Goal: Information Seeking & Learning: Learn about a topic

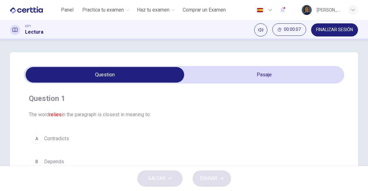
click at [307, 9] on img at bounding box center [306, 10] width 10 height 10
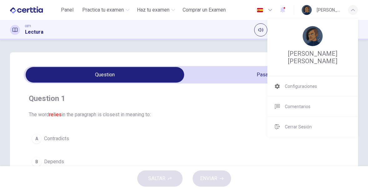
click at [307, 9] on div at bounding box center [184, 95] width 368 height 191
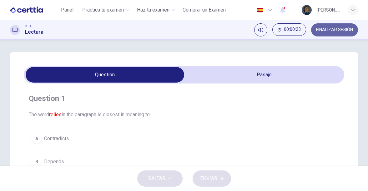
click at [333, 26] on button "FINALIZAR SESIÓN" at bounding box center [334, 29] width 47 height 13
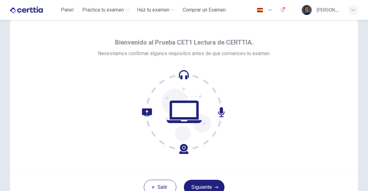
scroll to position [12, 0]
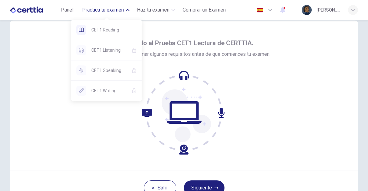
click at [96, 8] on span "Practica tu examen" at bounding box center [103, 9] width 42 height 7
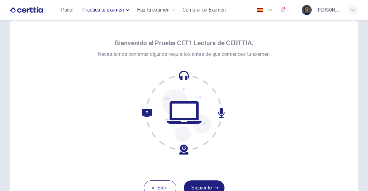
click at [96, 8] on span "Practica tu examen" at bounding box center [103, 9] width 42 height 7
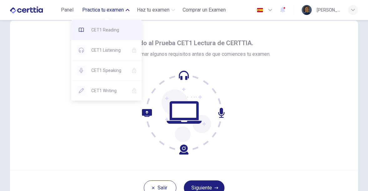
click at [96, 30] on span "CET1 Reading" at bounding box center [113, 29] width 45 height 7
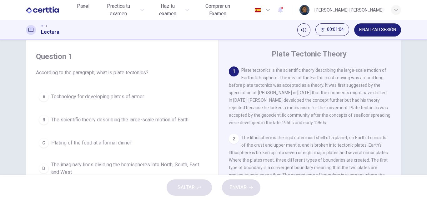
scroll to position [13, 0]
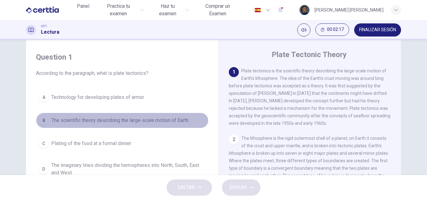
click at [105, 122] on span "The scientific theory describing the large-scale motion of Earth" at bounding box center [119, 120] width 137 height 7
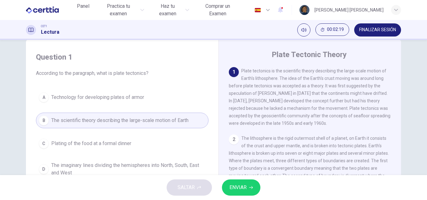
click at [232, 191] on span "ENVIAR" at bounding box center [237, 187] width 17 height 9
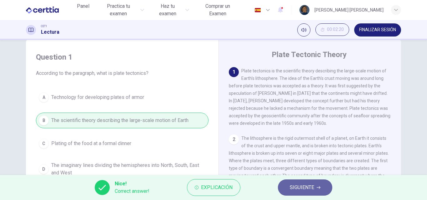
click at [287, 185] on button "SIGUIENTE" at bounding box center [305, 188] width 54 height 16
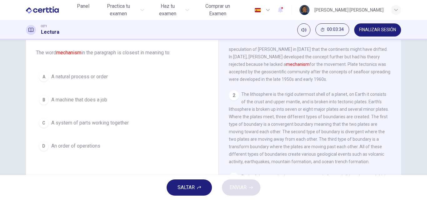
scroll to position [24, 0]
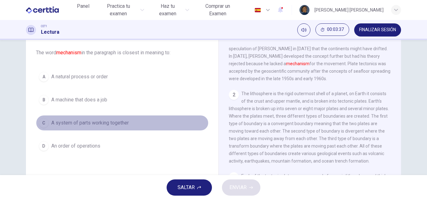
click at [69, 122] on span "A system of parts working together" at bounding box center [89, 122] width 77 height 7
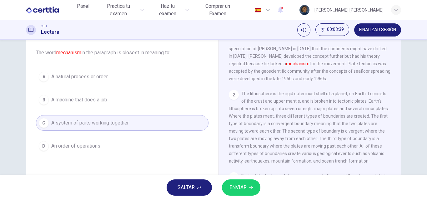
click at [245, 190] on span "ENVIAR" at bounding box center [237, 187] width 17 height 9
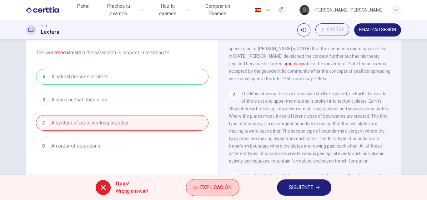
click at [215, 191] on span "Explicación" at bounding box center [216, 187] width 32 height 9
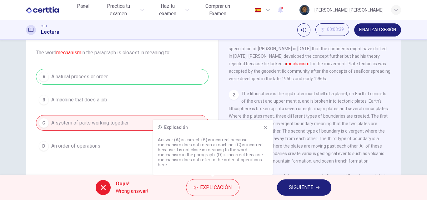
click at [264, 126] on icon at bounding box center [265, 127] width 3 height 3
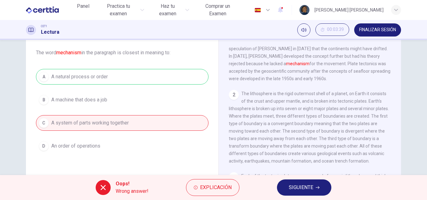
click at [284, 191] on button "SIGUIENTE" at bounding box center [304, 188] width 54 height 16
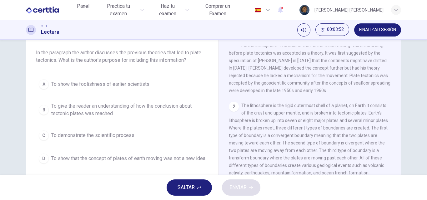
scroll to position [0, 0]
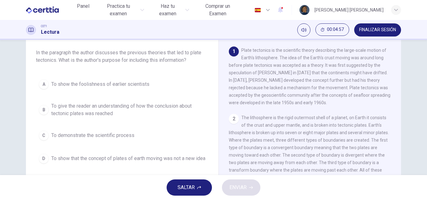
click at [247, 134] on span "The lithosphere is the rigid outermost shell of a planet, on Earth it consists …" at bounding box center [309, 151] width 160 height 72
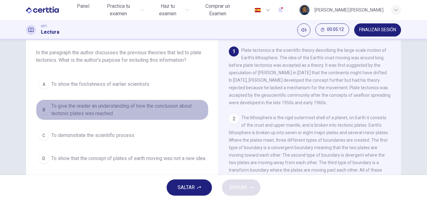
click at [161, 105] on span "To give the reader an understanding of how the conclusion about tectonic plates…" at bounding box center [128, 109] width 154 height 15
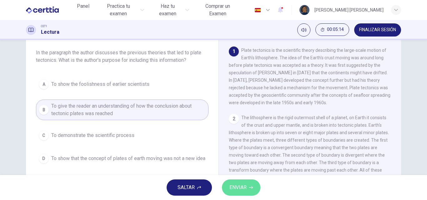
click at [238, 191] on button "ENVIAR" at bounding box center [241, 188] width 38 height 16
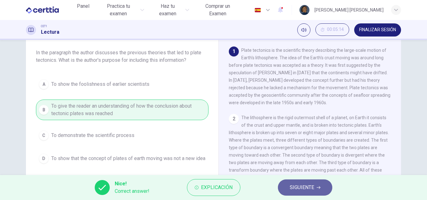
click at [292, 191] on button "SIGUIENTE" at bounding box center [305, 188] width 54 height 16
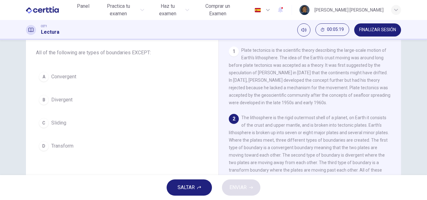
click at [367, 154] on div "2 The lithosphere is the rigid outermost shell of a planet, on Earth it consist…" at bounding box center [310, 151] width 162 height 75
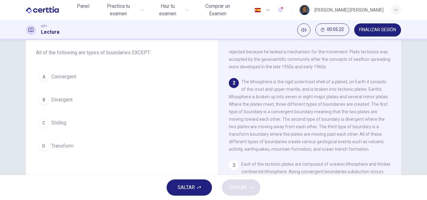
scroll to position [37, 0]
click at [222, 112] on div "Plate Tectonic Theory 1 Plate tectonics is the scientific theory describing the…" at bounding box center [309, 132] width 182 height 227
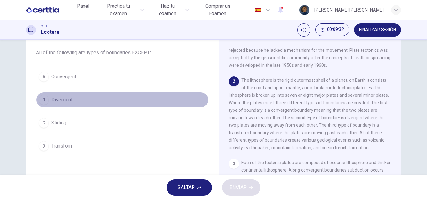
click at [163, 96] on button "B Divergent" at bounding box center [122, 100] width 172 height 16
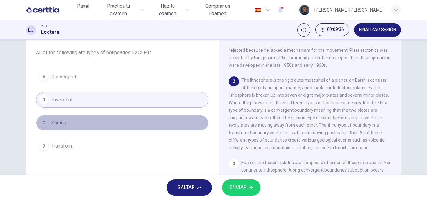
click at [108, 126] on button "C Sliding" at bounding box center [122, 123] width 172 height 16
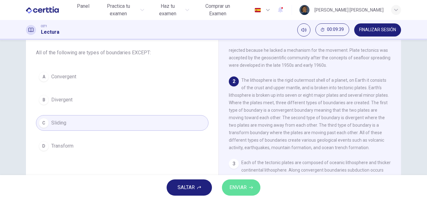
click at [252, 187] on icon "button" at bounding box center [251, 188] width 4 height 4
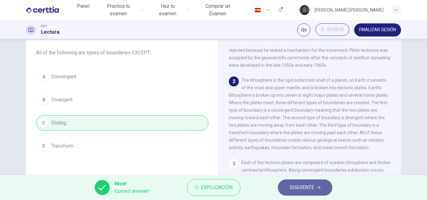
click at [314, 183] on button "SIGUIENTE" at bounding box center [305, 188] width 54 height 16
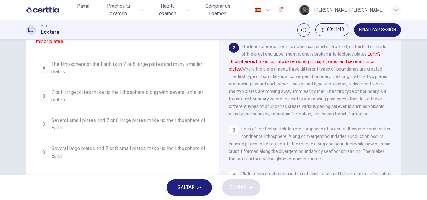
scroll to position [67, 0]
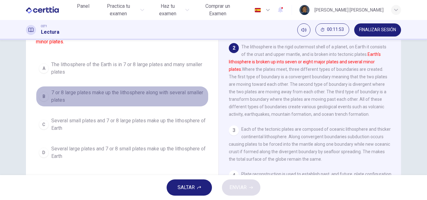
click at [138, 101] on span "7 or 8 large plates make up the lithosphere along with several smaller plates" at bounding box center [128, 96] width 154 height 15
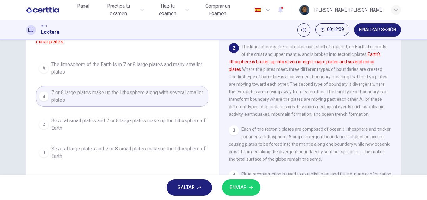
click at [240, 185] on span "ENVIAR" at bounding box center [237, 187] width 17 height 9
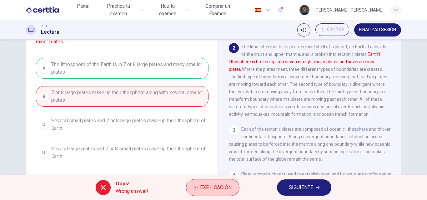
click at [210, 190] on span "Explicación" at bounding box center [216, 187] width 32 height 9
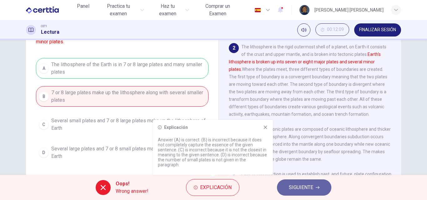
click at [290, 186] on span "SIGUIENTE" at bounding box center [301, 187] width 24 height 9
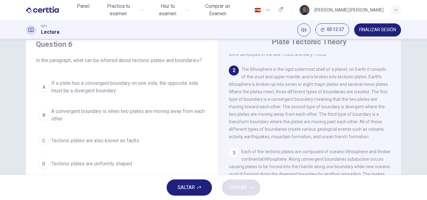
scroll to position [56, 0]
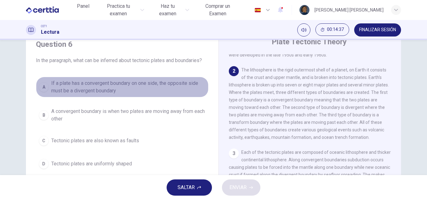
click at [185, 85] on span "If a plate has a convergent boundary on one side, the opposite side must be a d…" at bounding box center [128, 87] width 154 height 15
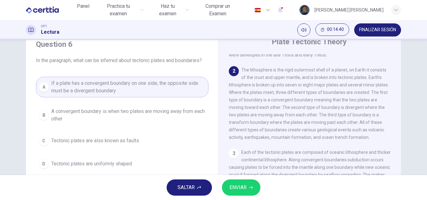
click at [240, 187] on span "ENVIAR" at bounding box center [237, 187] width 17 height 9
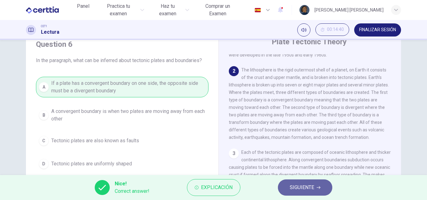
click at [303, 191] on button "SIGUIENTE" at bounding box center [305, 188] width 54 height 16
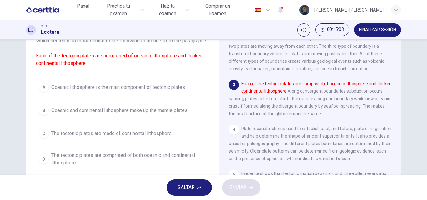
scroll to position [105, 0]
click at [116, 160] on span "The tectonic plates are comprised of both oceanic and continental lithosphere" at bounding box center [128, 159] width 154 height 15
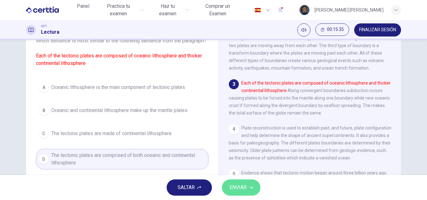
click at [242, 189] on span "ENVIAR" at bounding box center [237, 187] width 17 height 9
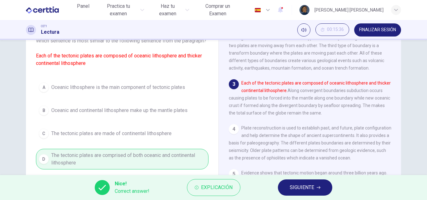
click at [289, 186] on button "SIGUIENTE" at bounding box center [305, 188] width 54 height 16
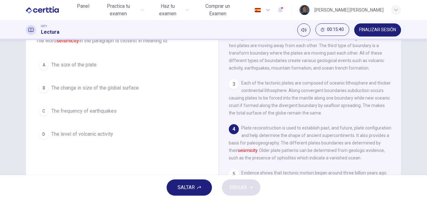
click at [367, 115] on div "Question 8 The word seismicity in the paragraph is closest in meaning to: A The…" at bounding box center [213, 107] width 427 height 135
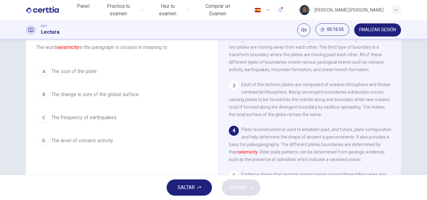
scroll to position [38, 0]
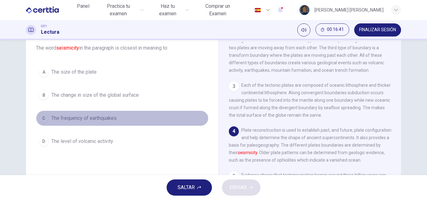
click at [108, 120] on span "The frequency of earthquakes" at bounding box center [83, 118] width 65 height 7
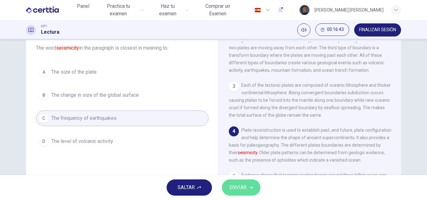
click at [241, 186] on span "ENVIAR" at bounding box center [237, 187] width 17 height 9
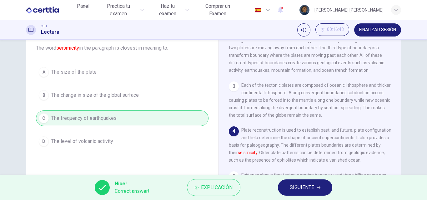
click at [288, 184] on button "SIGUIENTE" at bounding box center [305, 188] width 54 height 16
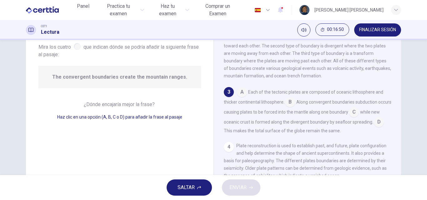
scroll to position [106, 0]
click at [240, 96] on input at bounding box center [242, 92] width 10 height 10
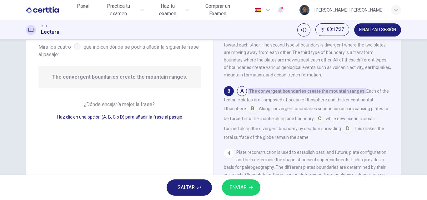
click at [249, 114] on input at bounding box center [252, 109] width 10 height 10
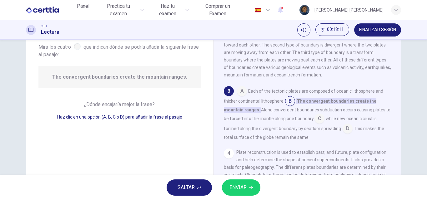
click at [324, 124] on input at bounding box center [319, 119] width 10 height 10
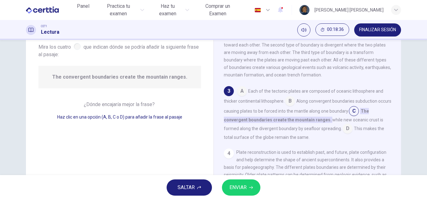
click at [342, 134] on input at bounding box center [347, 129] width 10 height 10
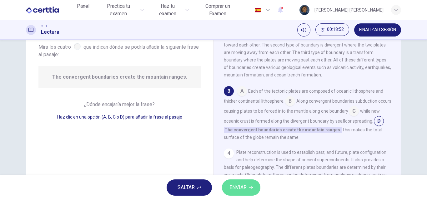
click at [233, 184] on span "ENVIAR" at bounding box center [237, 187] width 17 height 9
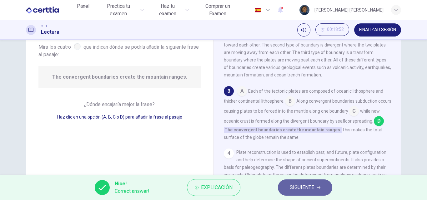
click at [307, 188] on span "SIGUIENTE" at bounding box center [301, 187] width 24 height 9
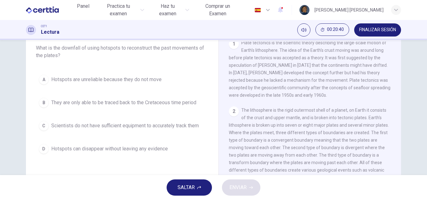
scroll to position [0, 0]
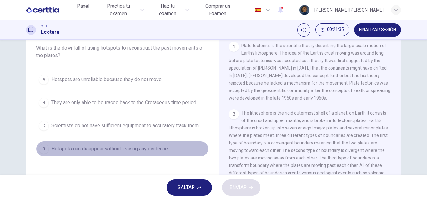
click at [107, 149] on span "Hotspots can disappear without leaving any evidence" at bounding box center [109, 148] width 116 height 7
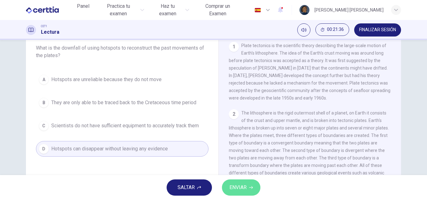
click at [230, 186] on span "ENVIAR" at bounding box center [237, 187] width 17 height 9
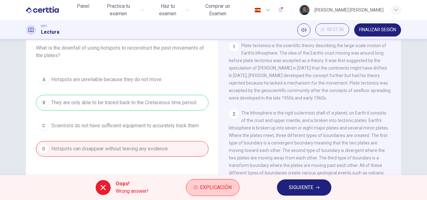
click at [201, 189] on span "Explicación" at bounding box center [216, 187] width 32 height 9
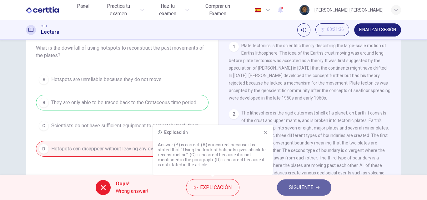
click at [282, 185] on button "SIGUIENTE" at bounding box center [304, 188] width 54 height 16
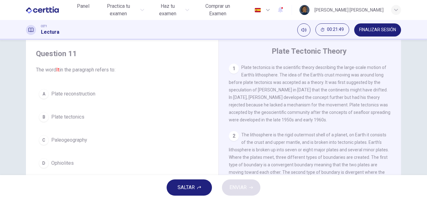
scroll to position [16, 0]
click at [367, 28] on span "FINALIZAR SESIÓN" at bounding box center [377, 29] width 37 height 5
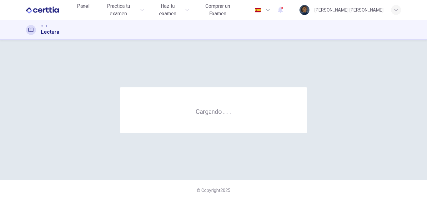
scroll to position [0, 0]
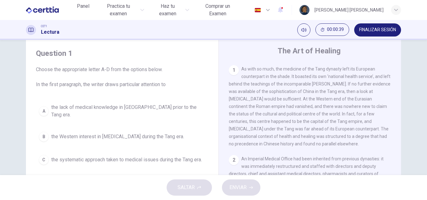
scroll to position [131, 0]
click at [372, 24] on button "FINALIZAR SESIÓN" at bounding box center [377, 29] width 47 height 13
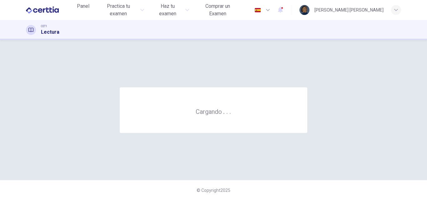
scroll to position [0, 0]
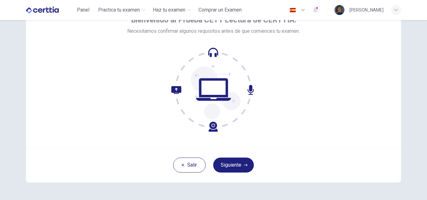
scroll to position [32, 0]
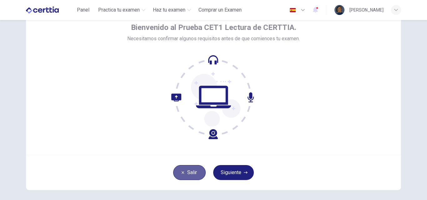
click at [196, 168] on button "Salir" at bounding box center [189, 172] width 32 height 15
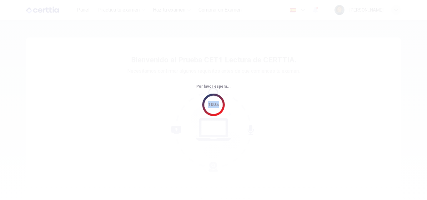
drag, startPoint x: 0, startPoint y: 0, endPoint x: 239, endPoint y: 105, distance: 260.7
click at [239, 105] on div "Por favor espera... 100%" at bounding box center [213, 100] width 427 height 200
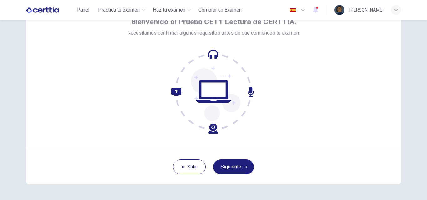
scroll to position [39, 0]
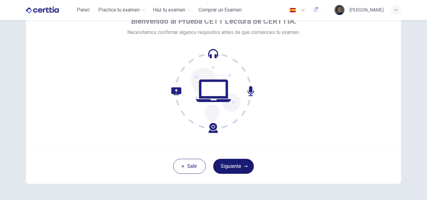
click at [231, 170] on button "Siguiente" at bounding box center [233, 166] width 41 height 15
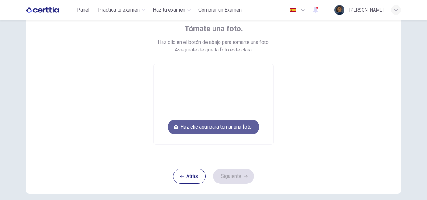
click at [240, 130] on button "Haz clic aquí para tomar una foto" at bounding box center [213, 127] width 91 height 15
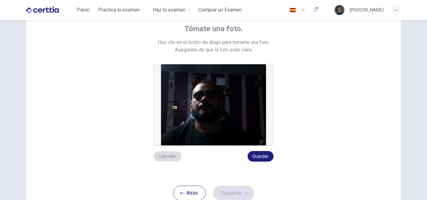
click at [165, 154] on button "Cancelar" at bounding box center [167, 156] width 28 height 11
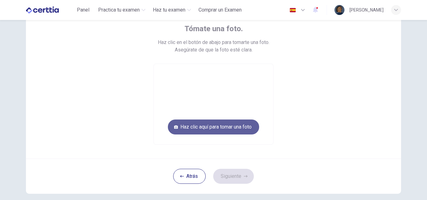
click at [221, 126] on button "Haz clic aquí para tomar una foto" at bounding box center [213, 127] width 91 height 15
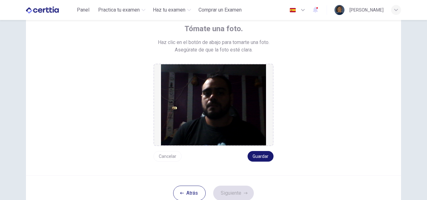
click at [263, 159] on button "Guardar" at bounding box center [260, 156] width 26 height 11
click at [230, 194] on button "Siguiente" at bounding box center [233, 193] width 41 height 15
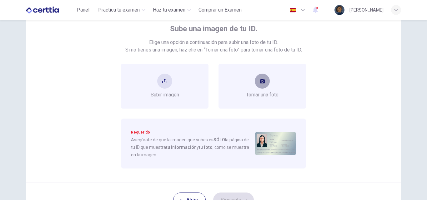
click at [259, 83] on icon "take photo" at bounding box center [261, 81] width 5 height 4
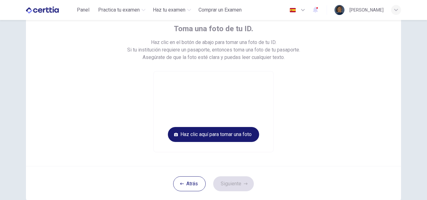
click at [222, 132] on button "Haz clic aquí para tomar una foto" at bounding box center [213, 134] width 91 height 15
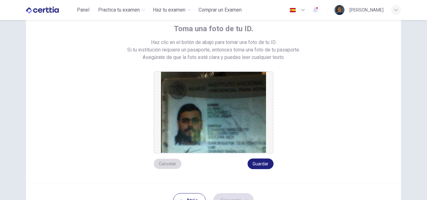
click at [173, 165] on button "Cancelar" at bounding box center [167, 164] width 28 height 11
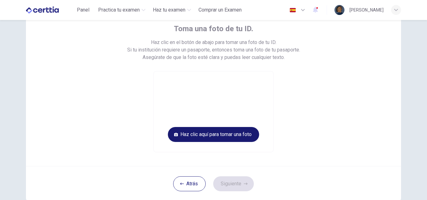
click at [219, 136] on button "Haz clic aquí para tomar una foto" at bounding box center [213, 134] width 91 height 15
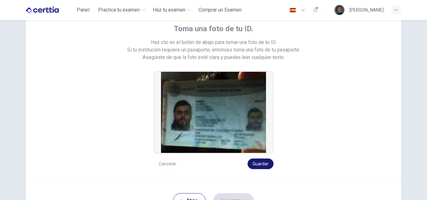
click at [254, 161] on button "Guardar" at bounding box center [260, 164] width 26 height 11
click at [218, 195] on button "Siguiente" at bounding box center [233, 200] width 41 height 15
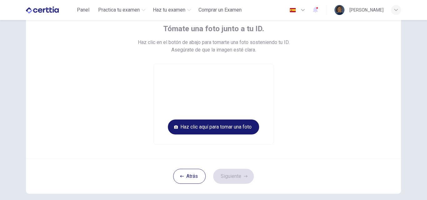
click at [231, 129] on button "Haz clic aquí para tomar una foto" at bounding box center [213, 127] width 91 height 15
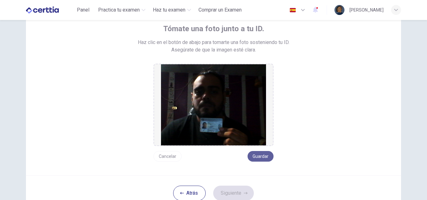
click at [257, 155] on button "Guardar" at bounding box center [260, 156] width 26 height 11
click at [233, 192] on button "Siguiente" at bounding box center [233, 193] width 41 height 15
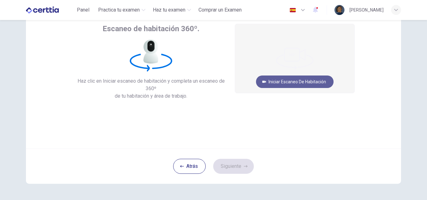
click at [305, 82] on button "Iniciar escaneo de habitación" at bounding box center [294, 82] width 77 height 12
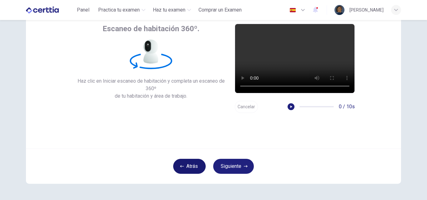
click at [190, 166] on button "Atrás" at bounding box center [189, 166] width 32 height 15
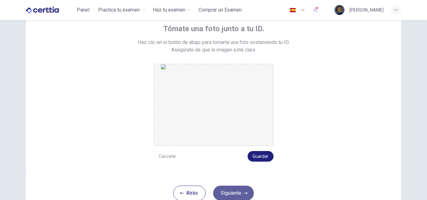
click at [229, 193] on button "Siguiente" at bounding box center [233, 193] width 41 height 15
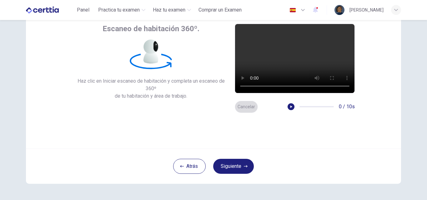
click at [244, 107] on button "Cancelar" at bounding box center [246, 107] width 23 height 12
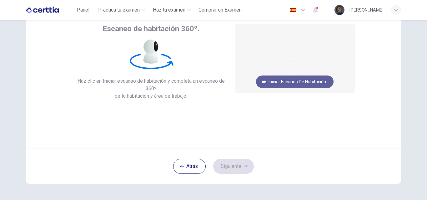
click at [291, 83] on button "Iniciar escaneo de habitación" at bounding box center [294, 82] width 77 height 12
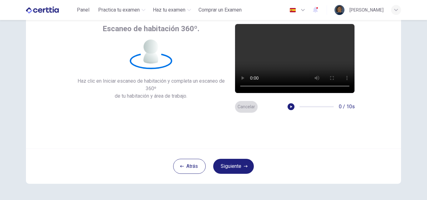
click at [247, 105] on button "Cancelar" at bounding box center [246, 107] width 23 height 12
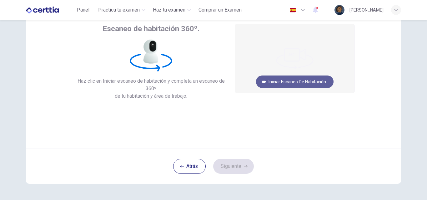
click at [293, 81] on button "Iniciar escaneo de habitación" at bounding box center [294, 82] width 77 height 12
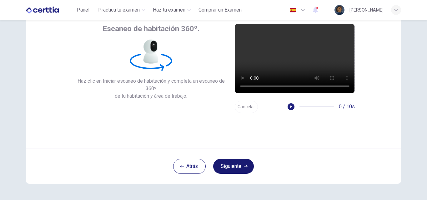
click at [233, 166] on button "Siguiente" at bounding box center [233, 166] width 41 height 15
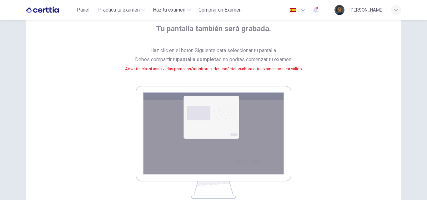
click at [224, 117] on img at bounding box center [214, 142] width 156 height 113
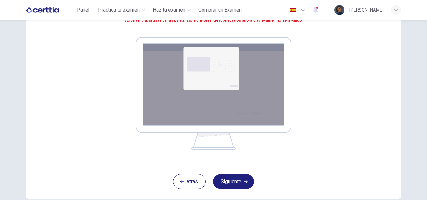
scroll to position [89, 0]
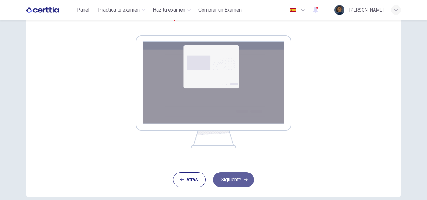
click at [228, 180] on button "Siguiente" at bounding box center [233, 179] width 41 height 15
click at [224, 177] on button "Siguiente" at bounding box center [233, 179] width 41 height 15
click at [232, 182] on button "Siguiente" at bounding box center [233, 179] width 41 height 15
click at [297, 61] on div "Tu pantalla también será grabada. Haz clic en el botón Siguiente para seleccion…" at bounding box center [213, 60] width 282 height 175
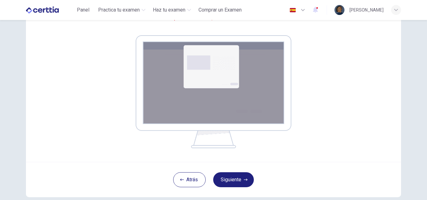
click at [354, 58] on div "Tu pantalla también será grabada. Haz clic en el botón Siguiente para seleccion…" at bounding box center [213, 55] width 375 height 214
drag, startPoint x: 354, startPoint y: 58, endPoint x: 338, endPoint y: 54, distance: 16.6
click at [354, 58] on div "Tu pantalla también será grabada. Haz clic en el botón Siguiente para seleccion…" at bounding box center [213, 55] width 375 height 214
click at [229, 180] on button "Siguiente" at bounding box center [233, 179] width 41 height 15
click at [232, 182] on button "Siguiente" at bounding box center [233, 179] width 41 height 15
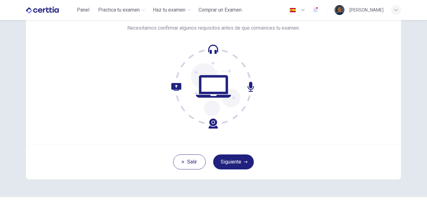
scroll to position [60, 0]
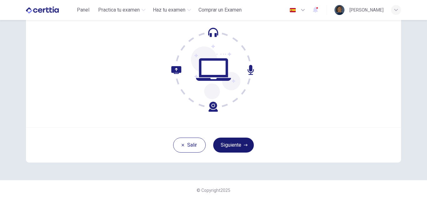
click at [223, 144] on button "Siguiente" at bounding box center [233, 145] width 41 height 15
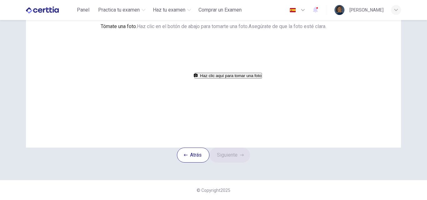
click at [227, 79] on button "Haz clic aquí para tomar una foto" at bounding box center [227, 76] width 67 height 6
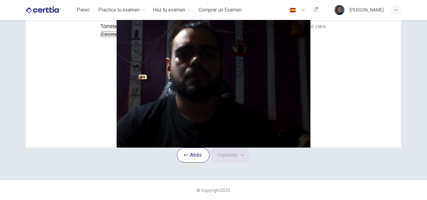
click at [135, 37] on button "Guardar" at bounding box center [126, 34] width 17 height 6
click at [235, 163] on button "Siguiente" at bounding box center [229, 155] width 41 height 15
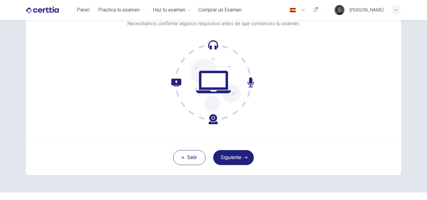
scroll to position [42, 0]
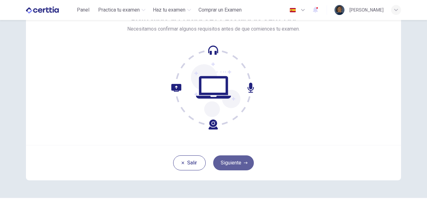
click at [232, 161] on button "Siguiente" at bounding box center [233, 163] width 41 height 15
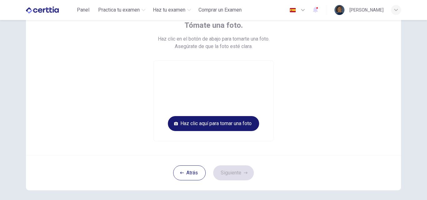
click at [221, 123] on button "Haz clic aquí para tomar una foto" at bounding box center [213, 123] width 91 height 15
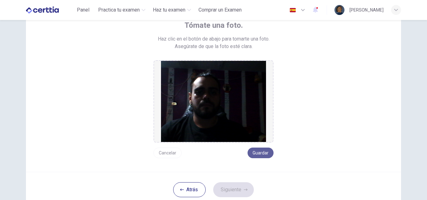
click at [266, 152] on button "Guardar" at bounding box center [260, 153] width 26 height 11
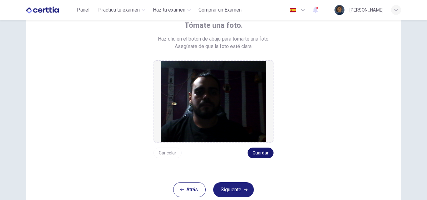
click at [264, 154] on button "Guardar" at bounding box center [260, 153] width 26 height 11
click at [256, 152] on button "Guardar" at bounding box center [260, 153] width 26 height 11
click at [231, 189] on button "Siguiente" at bounding box center [233, 189] width 41 height 15
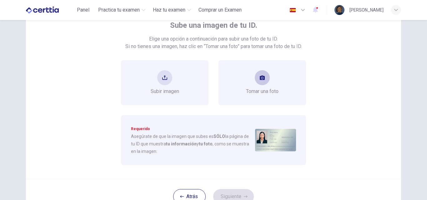
click at [260, 79] on icon "take photo" at bounding box center [261, 77] width 5 height 5
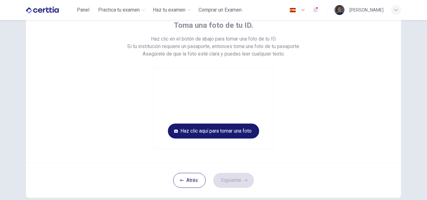
click at [223, 131] on button "Haz clic aquí para tomar una foto" at bounding box center [213, 131] width 91 height 15
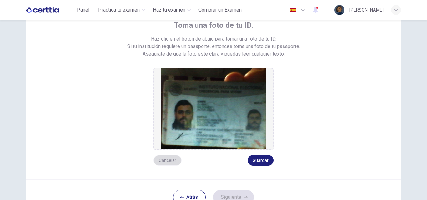
click at [170, 163] on button "Cancelar" at bounding box center [167, 160] width 28 height 11
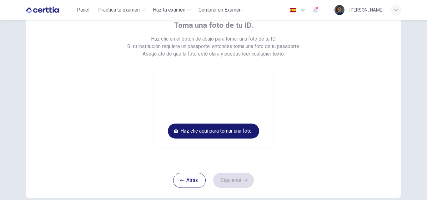
click at [193, 133] on button "Haz clic aquí para tomar una foto" at bounding box center [213, 131] width 91 height 15
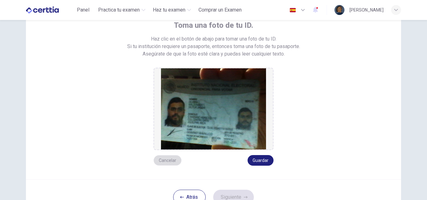
click at [168, 159] on button "Cancelar" at bounding box center [167, 160] width 28 height 11
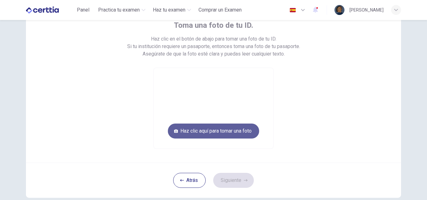
click at [223, 133] on button "Haz clic aquí para tomar una foto" at bounding box center [213, 131] width 91 height 15
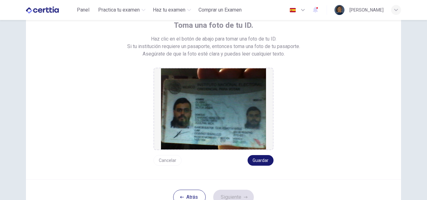
click at [256, 158] on button "Guardar" at bounding box center [260, 160] width 26 height 11
click at [228, 195] on button "Siguiente" at bounding box center [233, 197] width 41 height 15
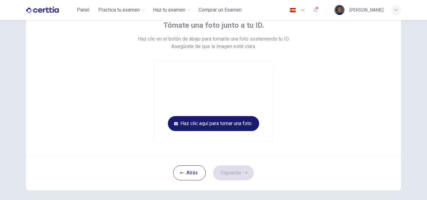
click at [250, 125] on button "Haz clic aquí para tomar una foto" at bounding box center [213, 123] width 91 height 15
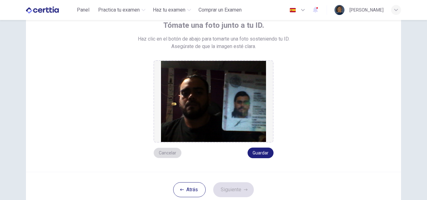
click at [170, 152] on button "Cancelar" at bounding box center [167, 153] width 28 height 11
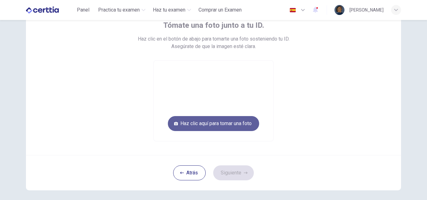
click at [199, 125] on button "Haz clic aquí para tomar una foto" at bounding box center [213, 123] width 91 height 15
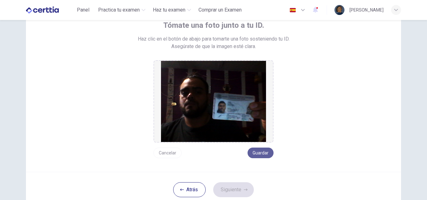
click at [254, 148] on button "Guardar" at bounding box center [260, 153] width 26 height 11
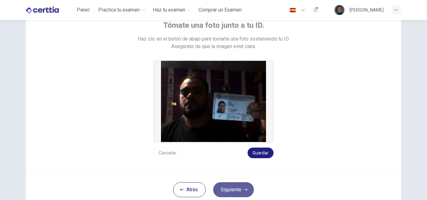
click at [225, 192] on button "Siguiente" at bounding box center [233, 189] width 41 height 15
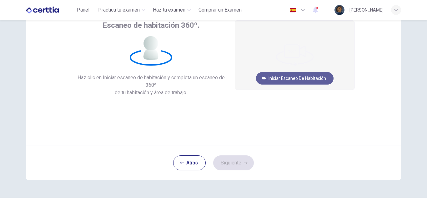
click at [300, 77] on button "Iniciar escaneo de habitación" at bounding box center [294, 78] width 77 height 12
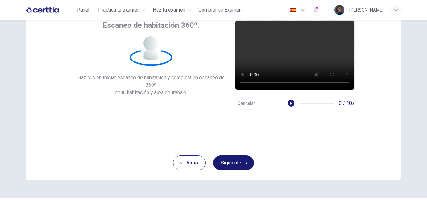
click at [237, 163] on button "Siguiente" at bounding box center [233, 163] width 41 height 15
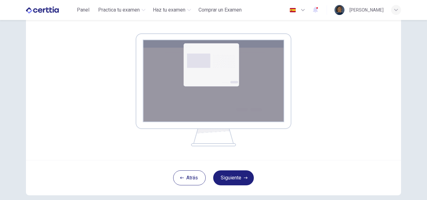
scroll to position [119, 0]
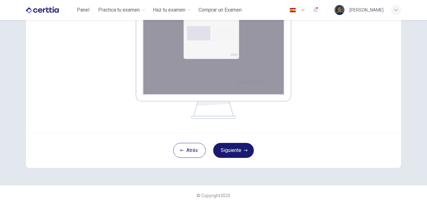
click at [230, 148] on button "Siguiente" at bounding box center [233, 150] width 41 height 15
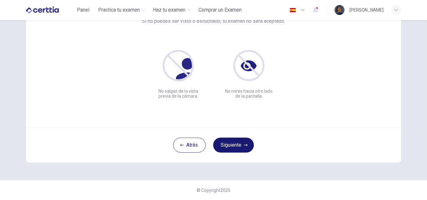
scroll to position [60, 0]
click at [226, 143] on button "Siguiente" at bounding box center [233, 145] width 41 height 15
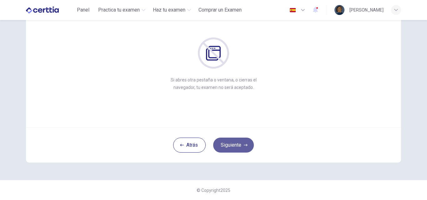
click at [226, 143] on button "Siguiente" at bounding box center [233, 145] width 41 height 15
click at [227, 145] on button "Siguiente" at bounding box center [233, 145] width 41 height 15
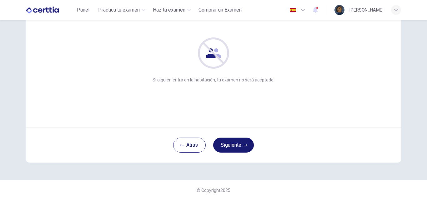
click at [227, 145] on button "Siguiente" at bounding box center [233, 145] width 41 height 15
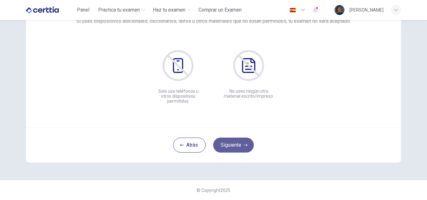
click at [227, 146] on button "Siguiente" at bounding box center [233, 145] width 41 height 15
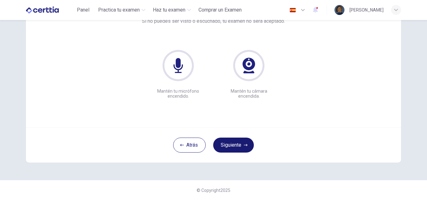
click at [227, 146] on button "Siguiente" at bounding box center [233, 145] width 41 height 15
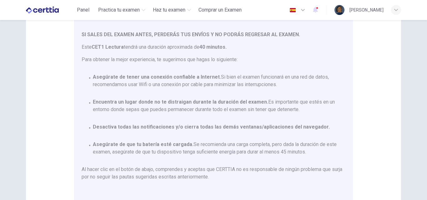
scroll to position [29, 0]
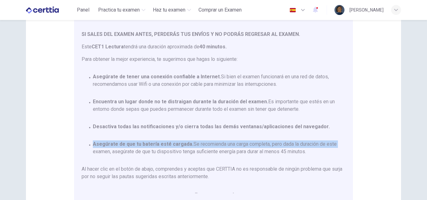
drag, startPoint x: 342, startPoint y: 131, endPoint x: 341, endPoint y: 137, distance: 6.0
click at [341, 137] on div "Estás a punto de comenzar un CET1 Lectura . Por favor, [PERSON_NAME] el documen…" at bounding box center [215, 110] width 266 height 166
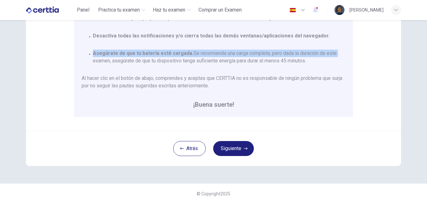
scroll to position [147, 0]
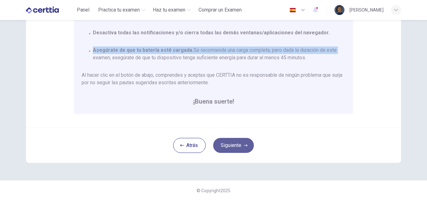
click at [226, 146] on button "Siguiente" at bounding box center [233, 145] width 41 height 15
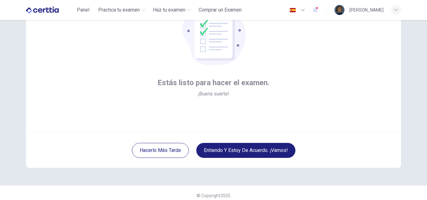
scroll to position [60, 0]
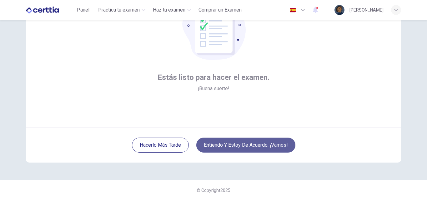
click at [245, 145] on button "Entiendo y estoy de acuerdo. ¡Vamos!" at bounding box center [245, 145] width 99 height 15
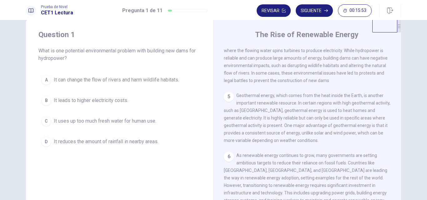
scroll to position [5, 0]
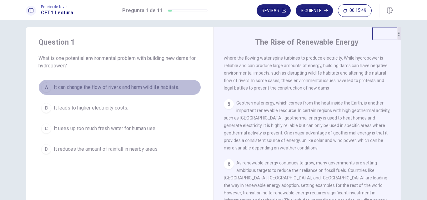
click at [114, 88] on span "It can change the flow of rivers and harm wildlife habitats." at bounding box center [116, 87] width 125 height 7
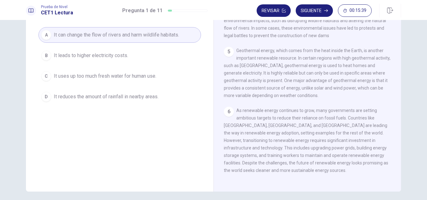
scroll to position [14, 0]
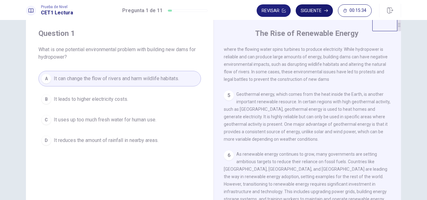
click at [308, 11] on button "Siguiente" at bounding box center [313, 10] width 37 height 12
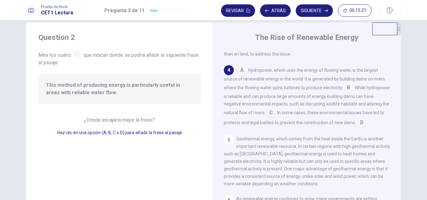
scroll to position [173, 0]
click at [240, 75] on input at bounding box center [242, 70] width 10 height 10
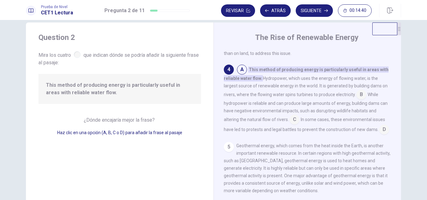
click at [357, 100] on input at bounding box center [361, 95] width 10 height 10
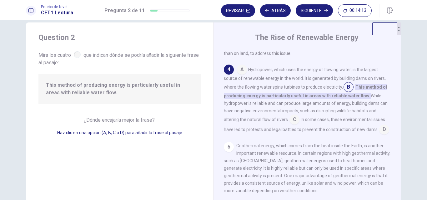
click at [293, 125] on input at bounding box center [294, 120] width 10 height 10
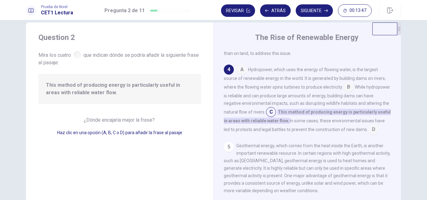
click at [368, 135] on input at bounding box center [373, 130] width 10 height 10
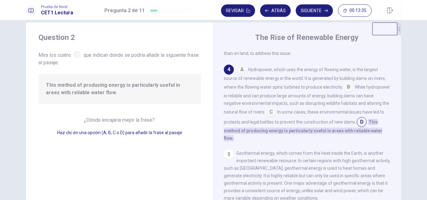
drag, startPoint x: 136, startPoint y: 63, endPoint x: 157, endPoint y: 82, distance: 27.7
click at [157, 82] on div "Question 2 Mira los cuatro que indican dónde se podría añadir la siguiente [PER…" at bounding box center [119, 130] width 187 height 217
click at [346, 93] on input at bounding box center [348, 88] width 10 height 10
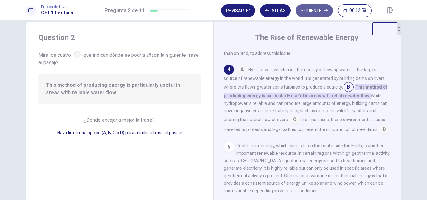
click at [306, 14] on button "Siguiente" at bounding box center [313, 10] width 37 height 12
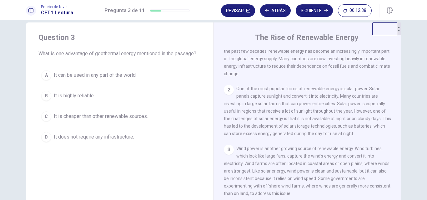
scroll to position [34, 0]
click at [394, 91] on div "1 Renewable energy is energy that comes from natural sources that are constantl…" at bounding box center [311, 140] width 175 height 180
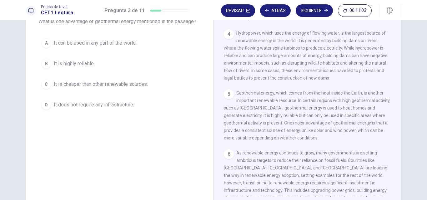
scroll to position [175, 0]
click at [79, 63] on span "It is highly reliable." at bounding box center [74, 63] width 41 height 7
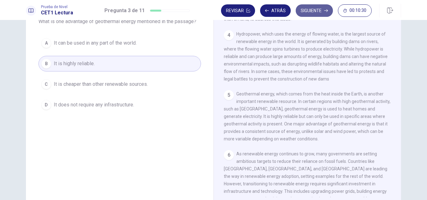
click at [307, 10] on button "Siguiente" at bounding box center [313, 10] width 37 height 12
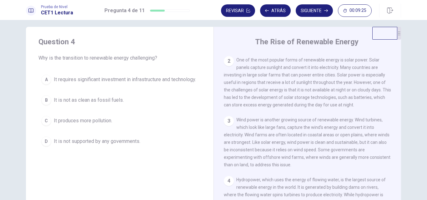
scroll to position [65, 0]
drag, startPoint x: 393, startPoint y: 132, endPoint x: 393, endPoint y: 137, distance: 5.7
click at [393, 137] on div "1 Renewable energy is energy that comes from natural sources that are constantl…" at bounding box center [311, 144] width 175 height 180
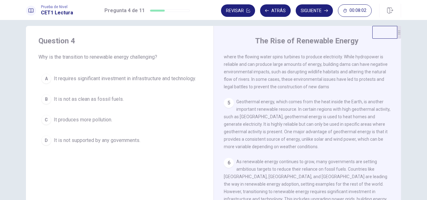
scroll to position [5, 0]
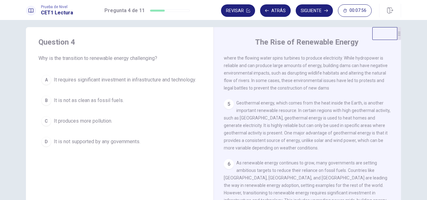
click at [134, 80] on span "It requires significant investment in infrastructure and technology." at bounding box center [125, 79] width 142 height 7
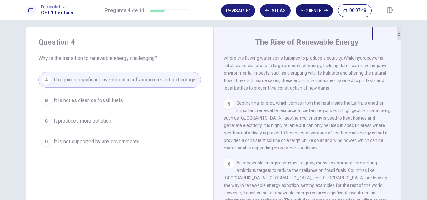
click at [315, 13] on button "Siguiente" at bounding box center [313, 10] width 37 height 12
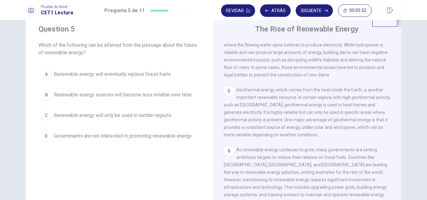
scroll to position [207, 0]
click at [144, 73] on span "Renewable energy will eventually replace fossil fuels." at bounding box center [113, 74] width 118 height 7
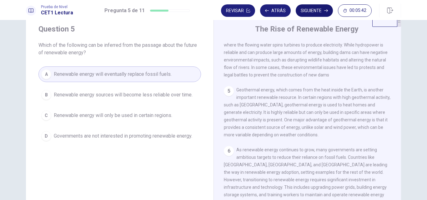
click at [319, 10] on button "Siguiente" at bounding box center [313, 10] width 37 height 12
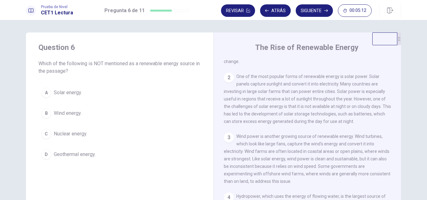
scroll to position [56, 0]
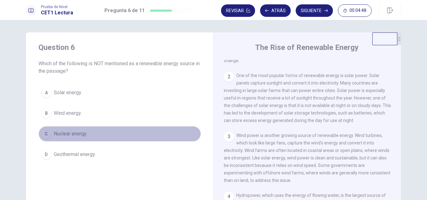
click at [73, 133] on span "Nuclear energy." at bounding box center [70, 133] width 33 height 7
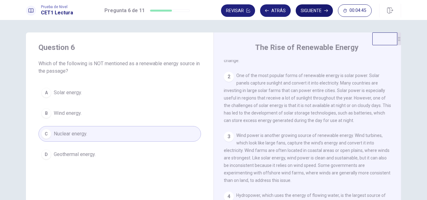
click at [312, 10] on button "Siguiente" at bounding box center [313, 10] width 37 height 12
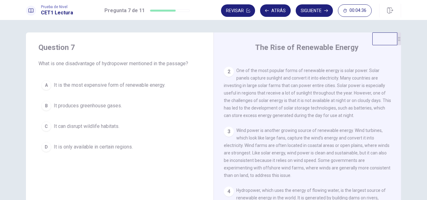
scroll to position [64, 0]
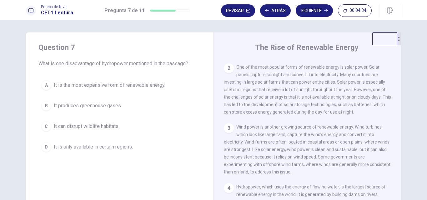
click at [392, 128] on div "1 Renewable energy is energy that comes from natural sources that are constantl…" at bounding box center [311, 150] width 175 height 180
click at [102, 126] on span "It can disrupt wildlife habitats." at bounding box center [87, 126] width 66 height 7
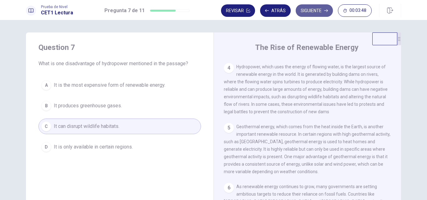
click at [306, 7] on button "Siguiente" at bounding box center [313, 10] width 37 height 12
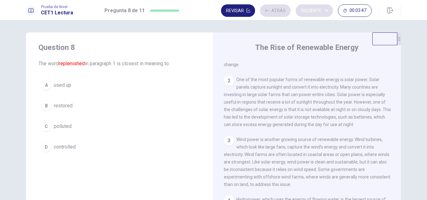
scroll to position [0, 0]
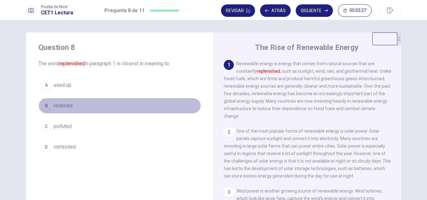
click at [66, 107] on span "restored" at bounding box center [63, 105] width 19 height 7
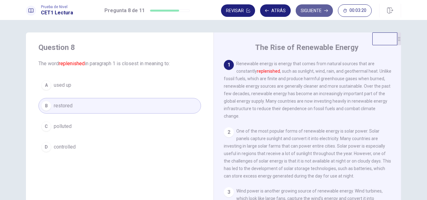
click at [307, 12] on button "Siguiente" at bounding box center [313, 10] width 37 height 12
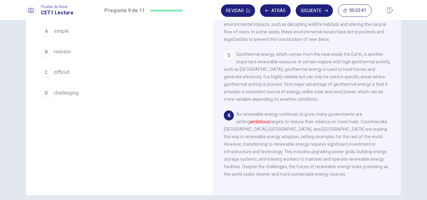
scroll to position [53, 0]
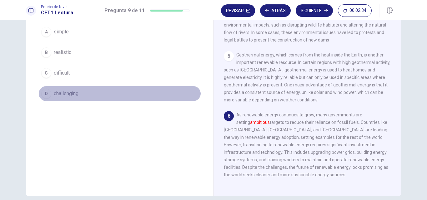
click at [57, 93] on span "challenging" at bounding box center [66, 93] width 25 height 7
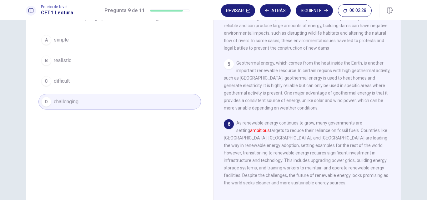
scroll to position [25, 0]
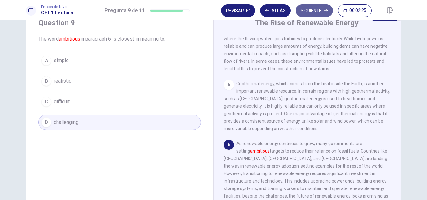
click at [313, 6] on button "Siguiente" at bounding box center [313, 10] width 37 height 12
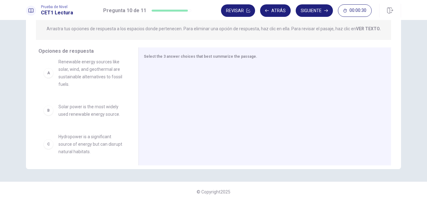
scroll to position [0, 0]
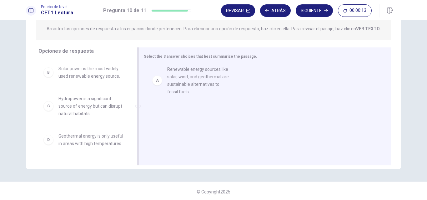
drag, startPoint x: 102, startPoint y: 82, endPoint x: 214, endPoint y: 83, distance: 111.8
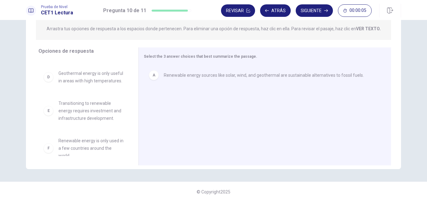
scroll to position [67, 0]
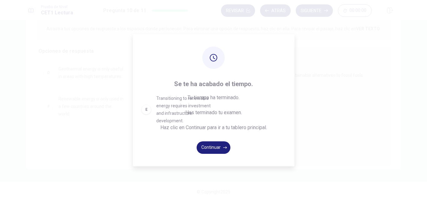
drag, startPoint x: 90, startPoint y: 112, endPoint x: 190, endPoint y: 101, distance: 100.5
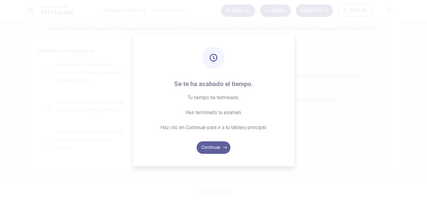
click at [210, 146] on button "Continuar" at bounding box center [213, 147] width 34 height 12
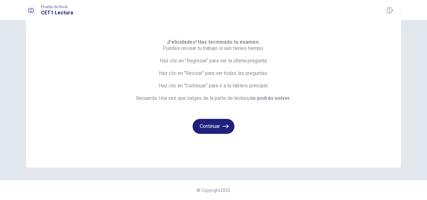
scroll to position [27, 0]
click at [210, 126] on button "Continuar" at bounding box center [213, 126] width 42 height 15
